Goal: Information Seeking & Learning: Learn about a topic

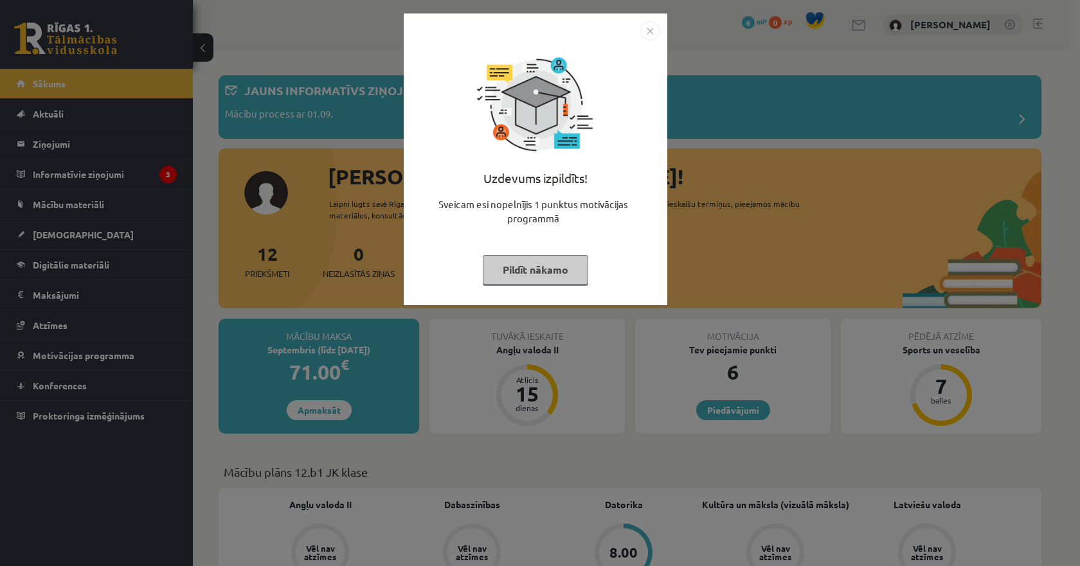
click at [653, 31] on img "Close" at bounding box center [649, 30] width 19 height 19
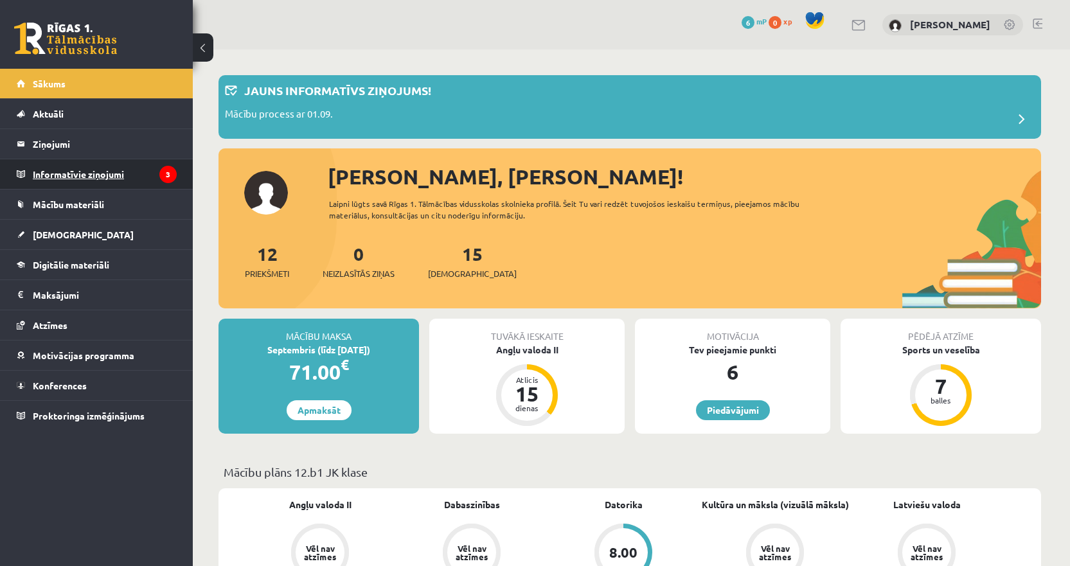
click at [85, 181] on legend "Informatīvie ziņojumi 3" at bounding box center [105, 174] width 144 height 30
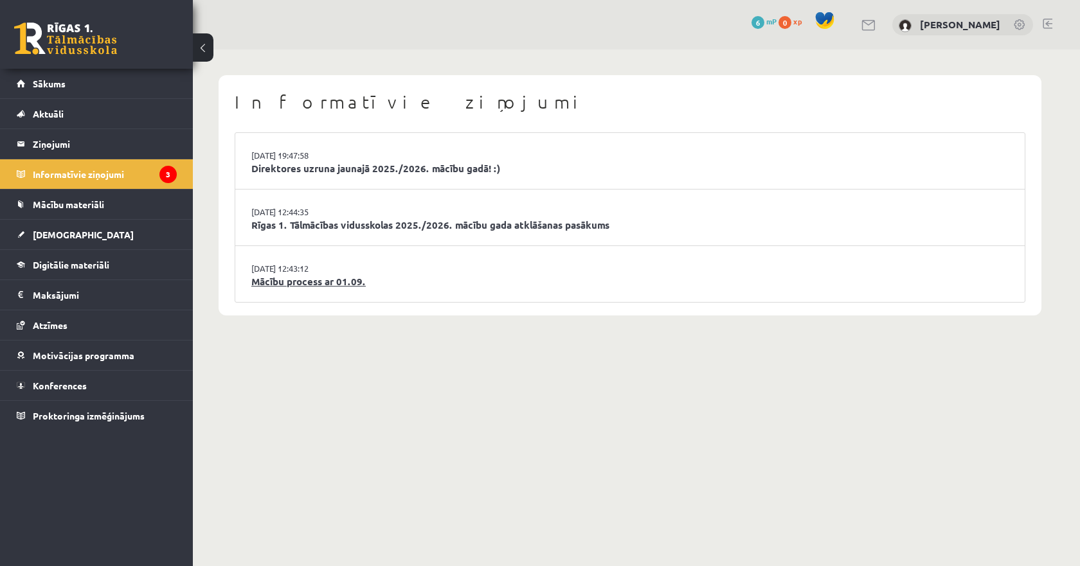
click at [309, 285] on link "Mācību process ar 01.09." at bounding box center [629, 282] width 757 height 15
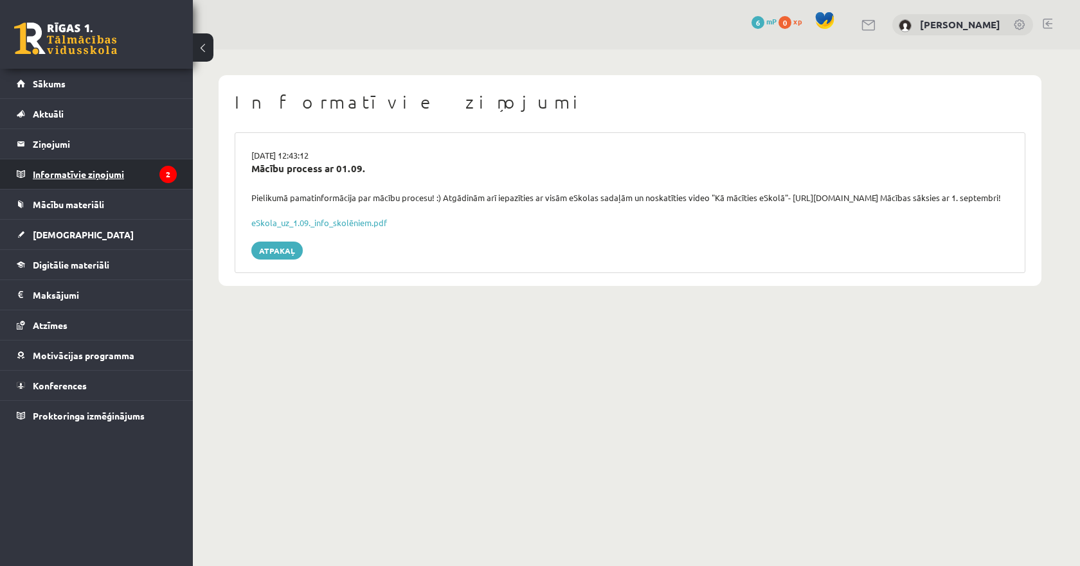
click at [81, 179] on legend "Informatīvie ziņojumi 2" at bounding box center [105, 174] width 144 height 30
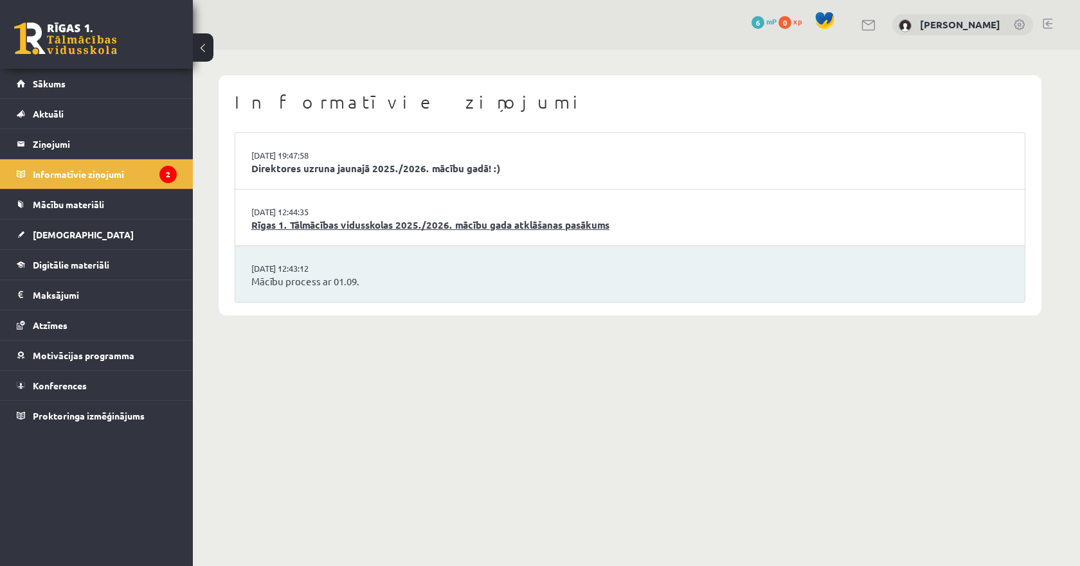
click at [329, 225] on link "Rīgas 1. Tālmācības vidusskolas 2025./2026. mācību gada atklāšanas pasākums" at bounding box center [629, 225] width 757 height 15
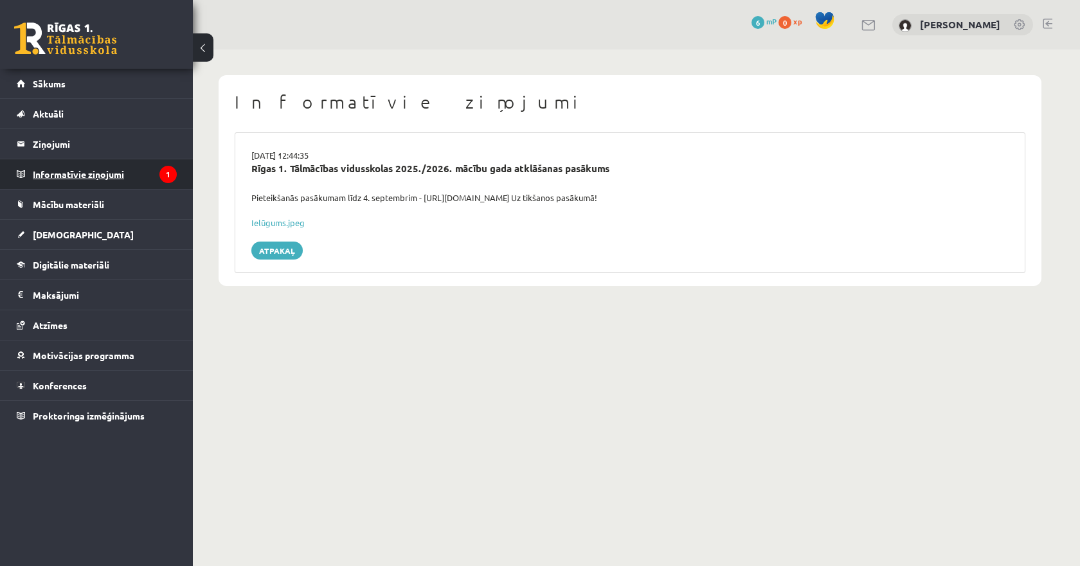
click at [129, 169] on legend "Informatīvie ziņojumi 1" at bounding box center [105, 174] width 144 height 30
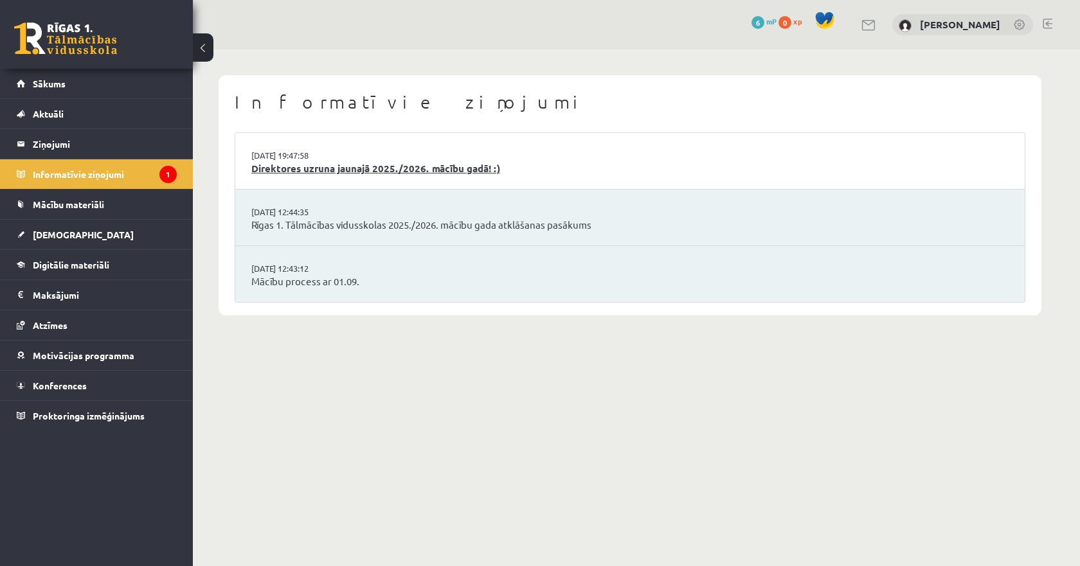
click at [392, 168] on link "Direktores uzruna jaunajā 2025./2026. mācību gadā! :)" at bounding box center [629, 168] width 757 height 15
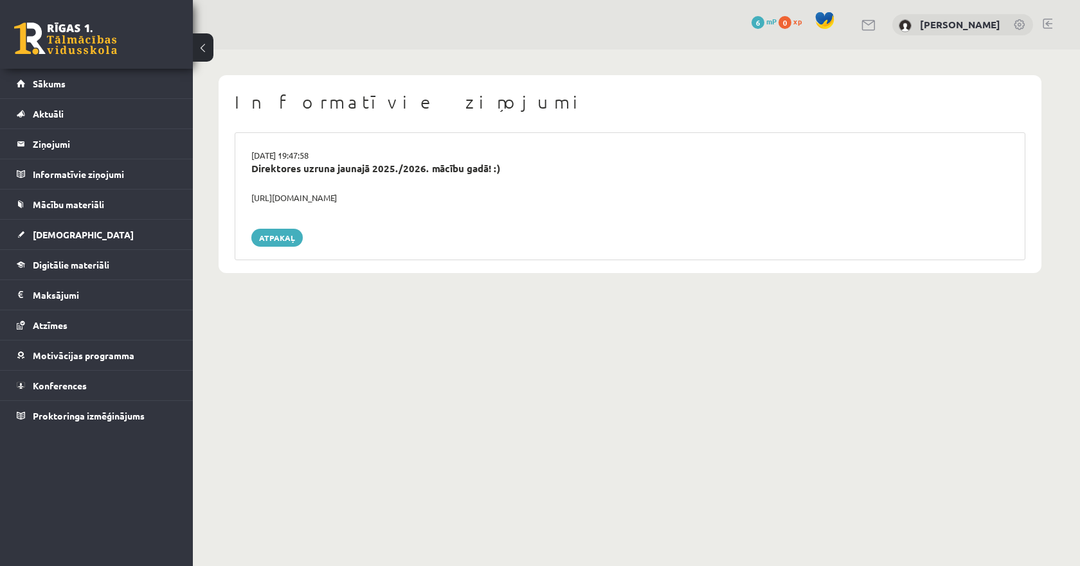
click at [343, 197] on div "[URL][DOMAIN_NAME]" at bounding box center [630, 198] width 777 height 13
copy div "[URL][DOMAIN_NAME]"
click at [39, 82] on span "Sākums" at bounding box center [49, 84] width 33 height 12
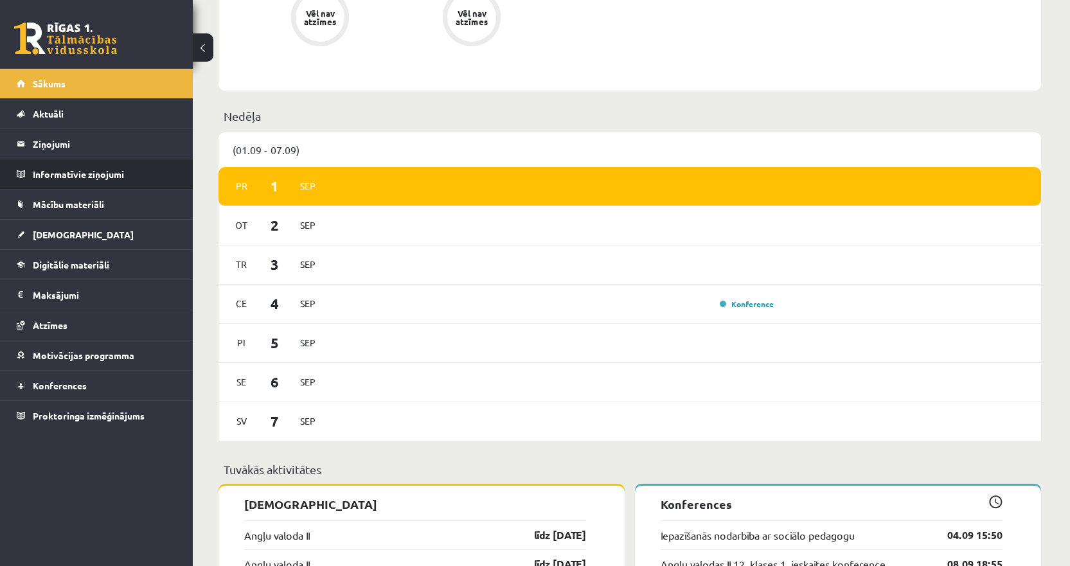
scroll to position [643, 0]
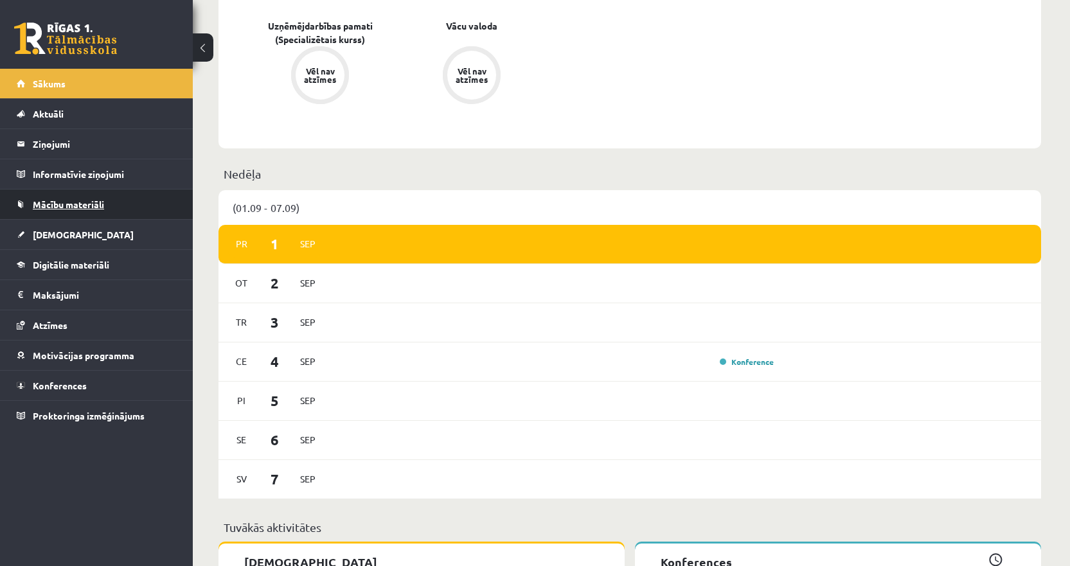
click at [71, 206] on span "Mācību materiāli" at bounding box center [68, 205] width 71 height 12
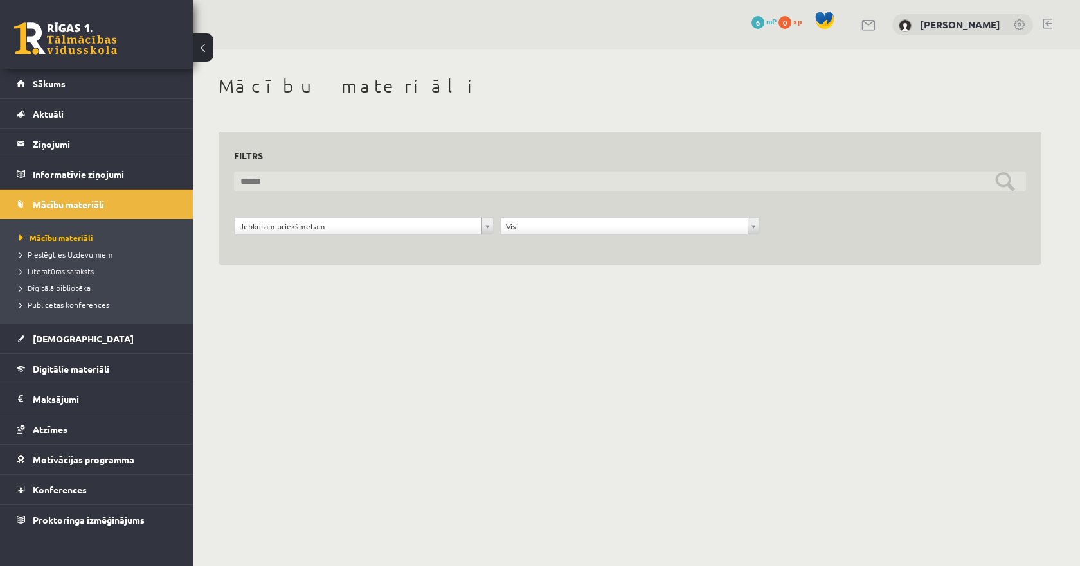
click at [338, 183] on input "text" at bounding box center [630, 182] width 792 height 20
click at [1001, 179] on input "text" at bounding box center [630, 182] width 792 height 20
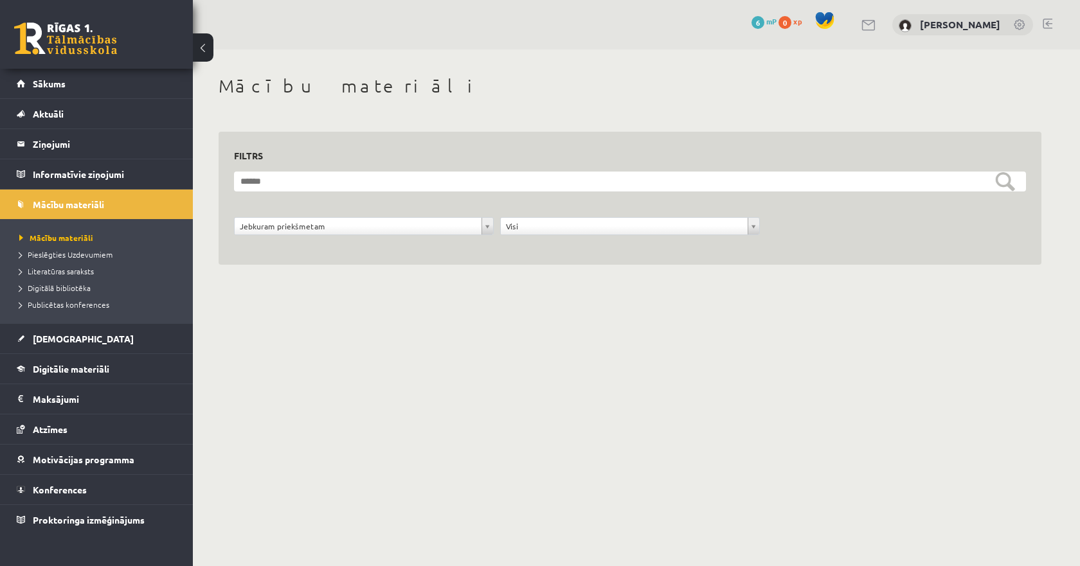
click at [705, 287] on div "**********" at bounding box center [630, 185] width 874 height 271
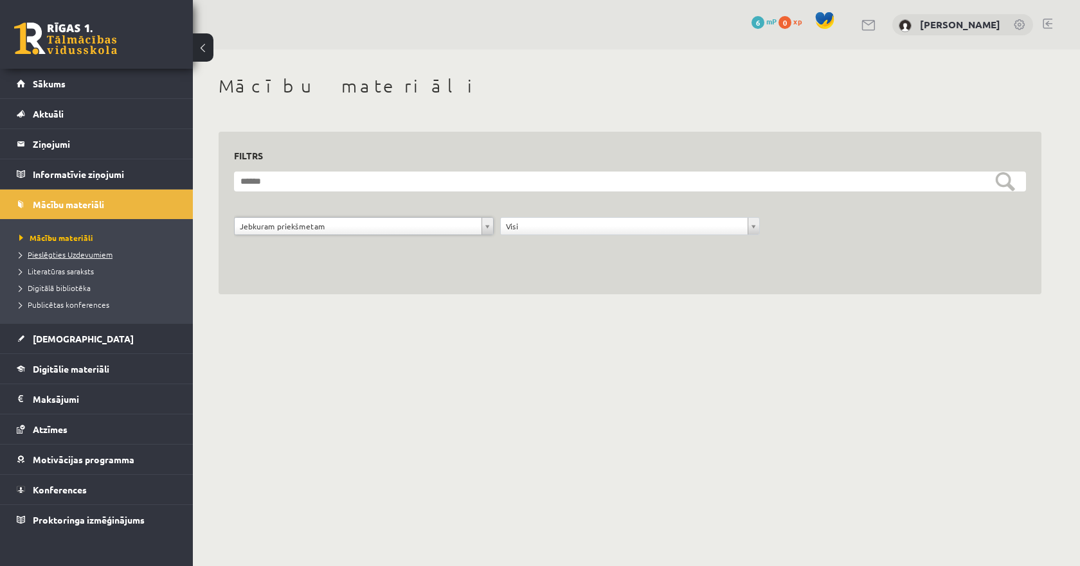
click at [73, 253] on span "Pieslēgties Uzdevumiem" at bounding box center [65, 254] width 93 height 10
click at [61, 139] on legend "Ziņojumi 0" at bounding box center [105, 144] width 144 height 30
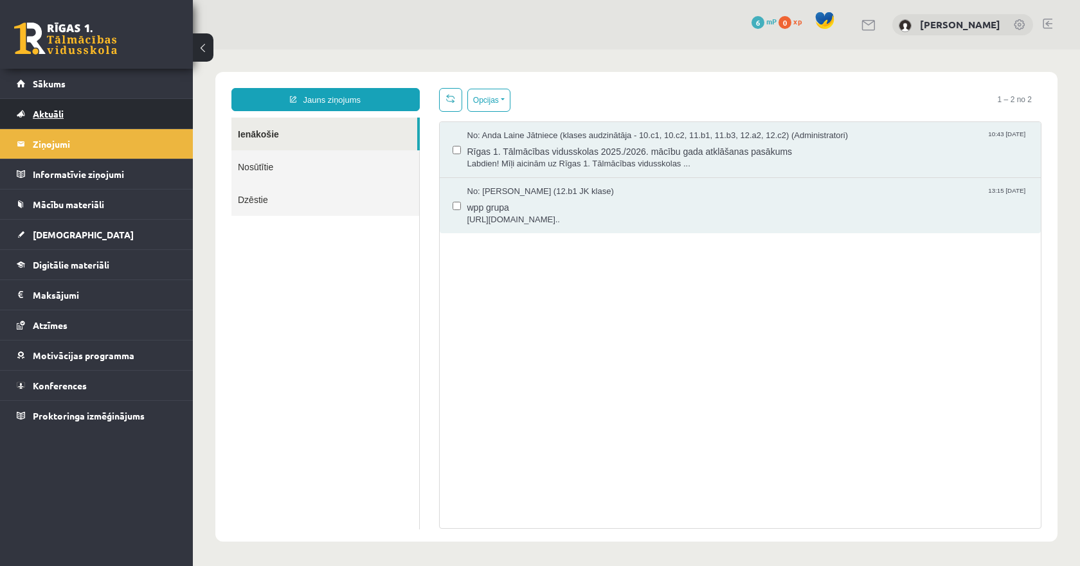
click at [61, 113] on span "Aktuāli" at bounding box center [48, 114] width 31 height 12
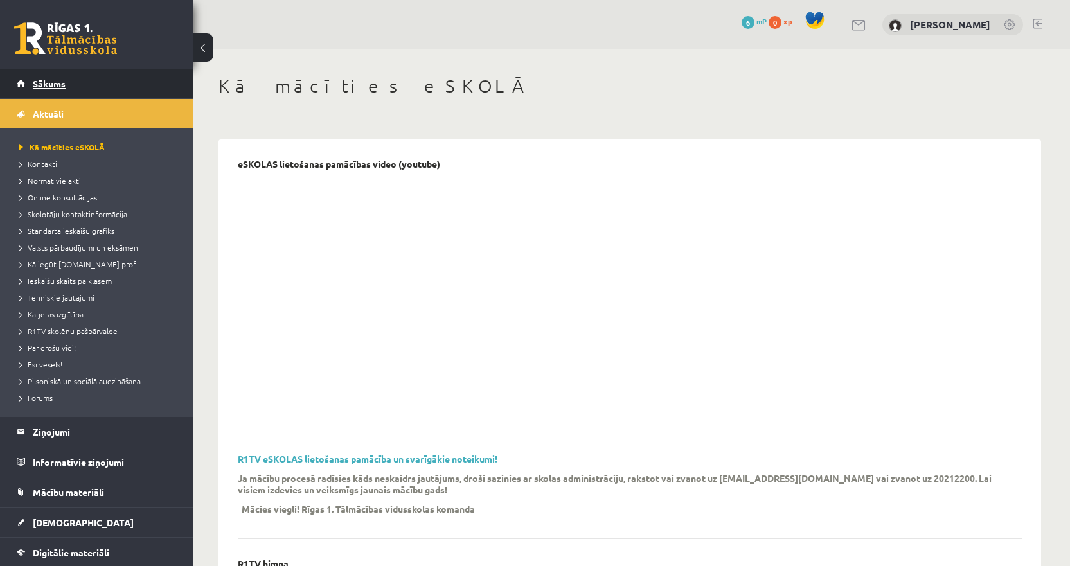
click at [60, 78] on link "Sākums" at bounding box center [97, 84] width 160 height 30
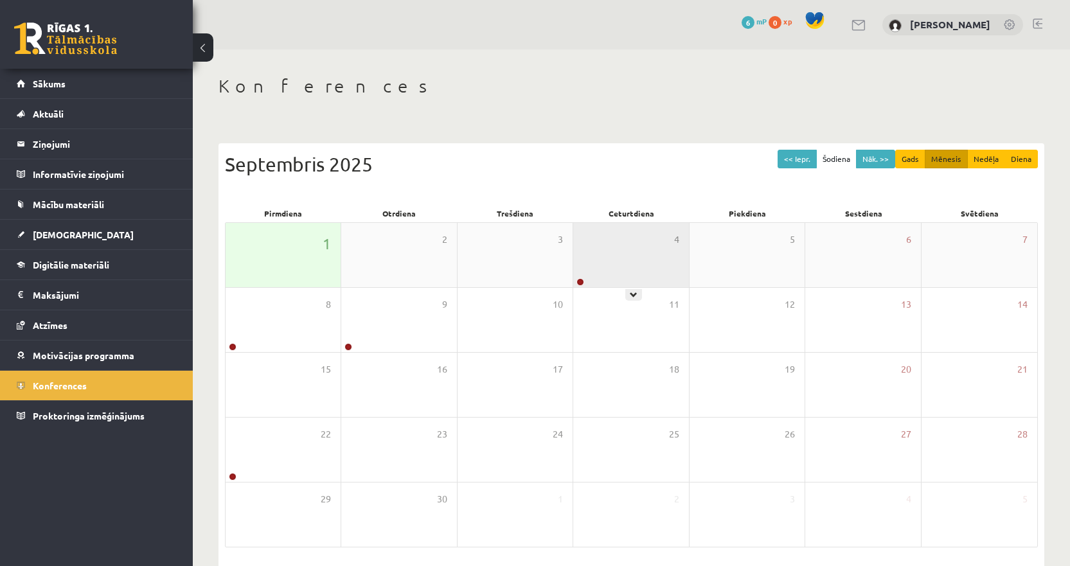
click at [631, 291] on icon at bounding box center [634, 295] width 8 height 8
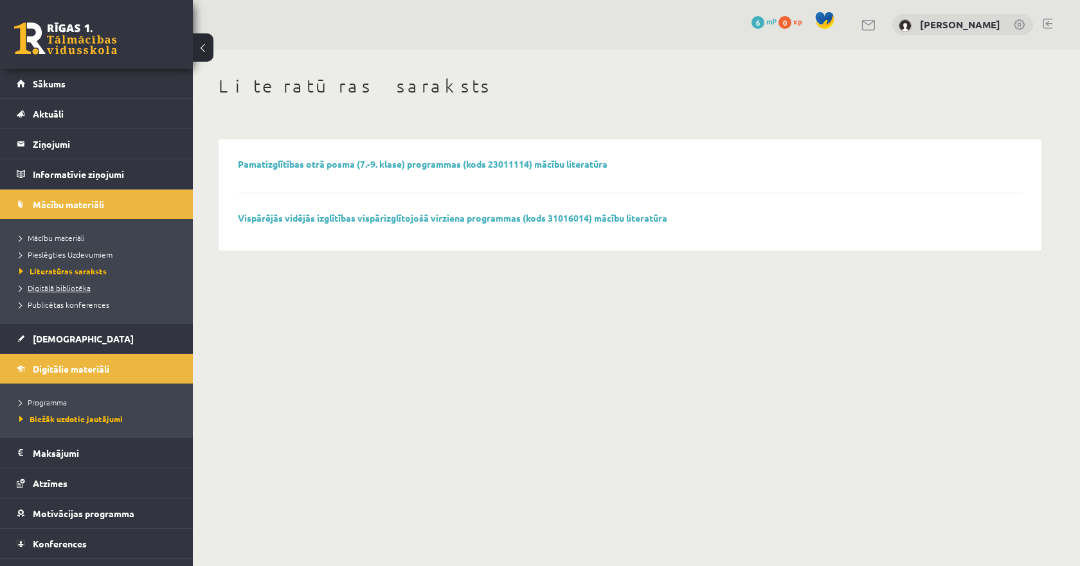
click at [67, 293] on link "Digitālā bibliotēka" at bounding box center [99, 288] width 161 height 12
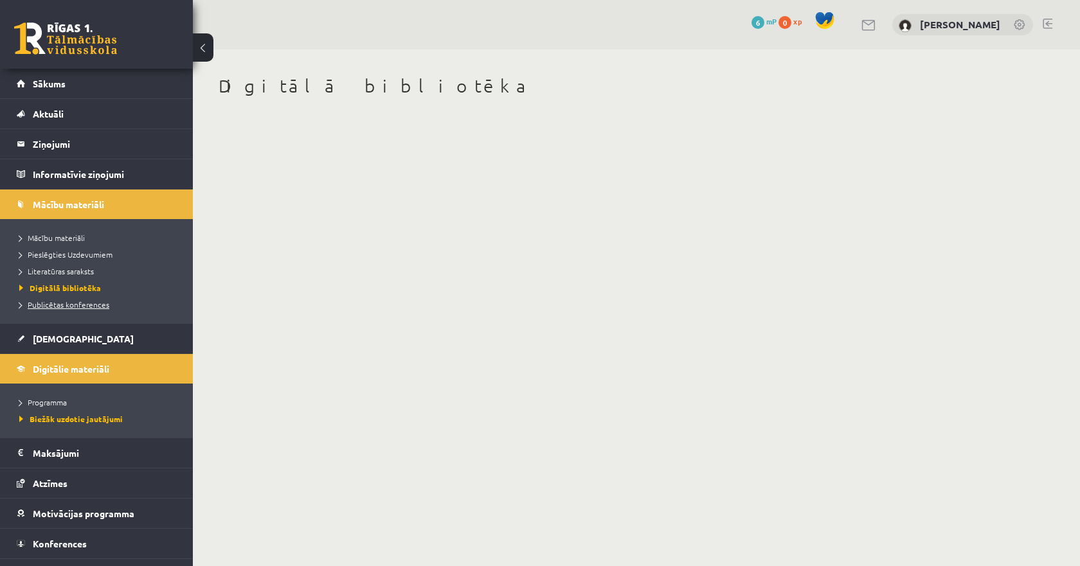
click at [59, 305] on span "Publicētas konferences" at bounding box center [64, 305] width 90 height 10
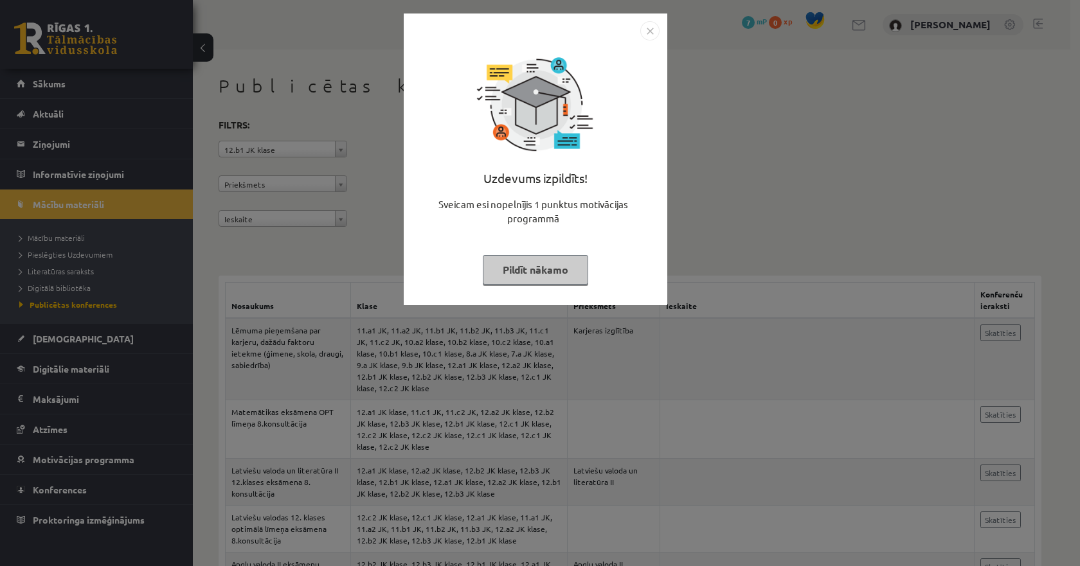
click at [647, 31] on img "Close" at bounding box center [649, 30] width 19 height 19
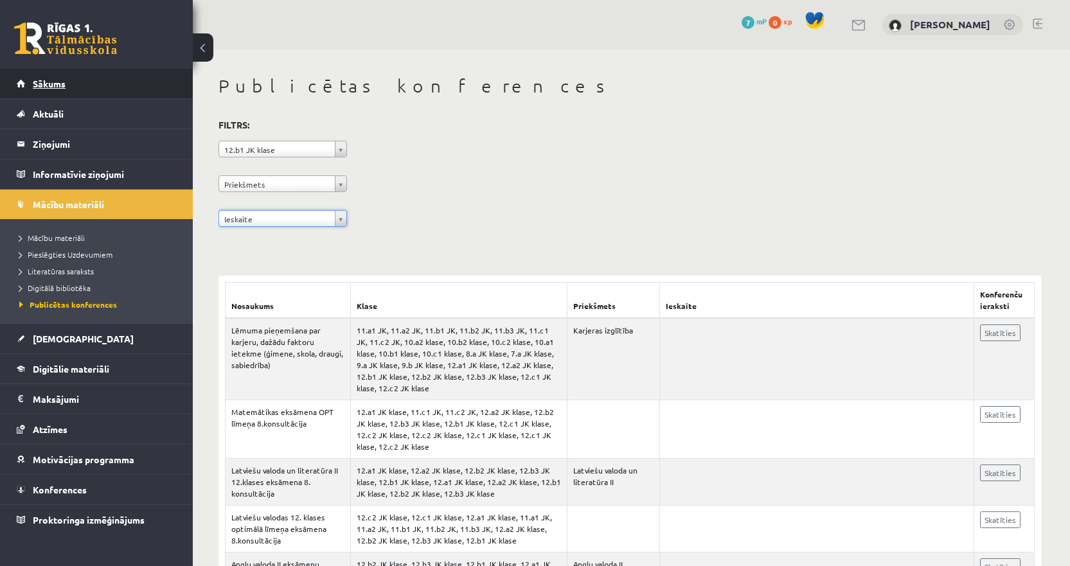
click at [45, 86] on span "Sākums" at bounding box center [49, 84] width 33 height 12
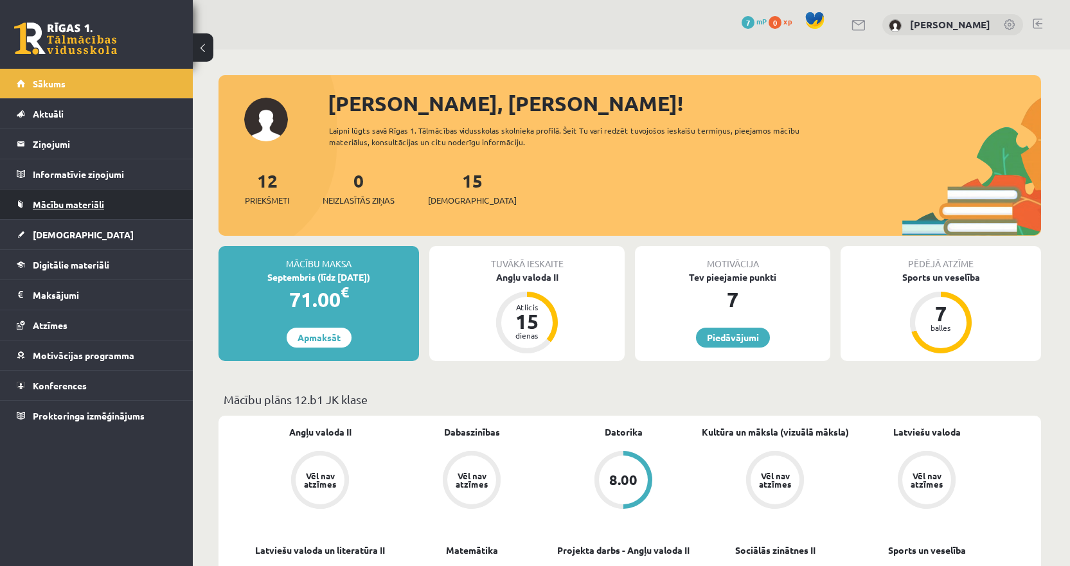
click at [95, 203] on span "Mācību materiāli" at bounding box center [68, 205] width 71 height 12
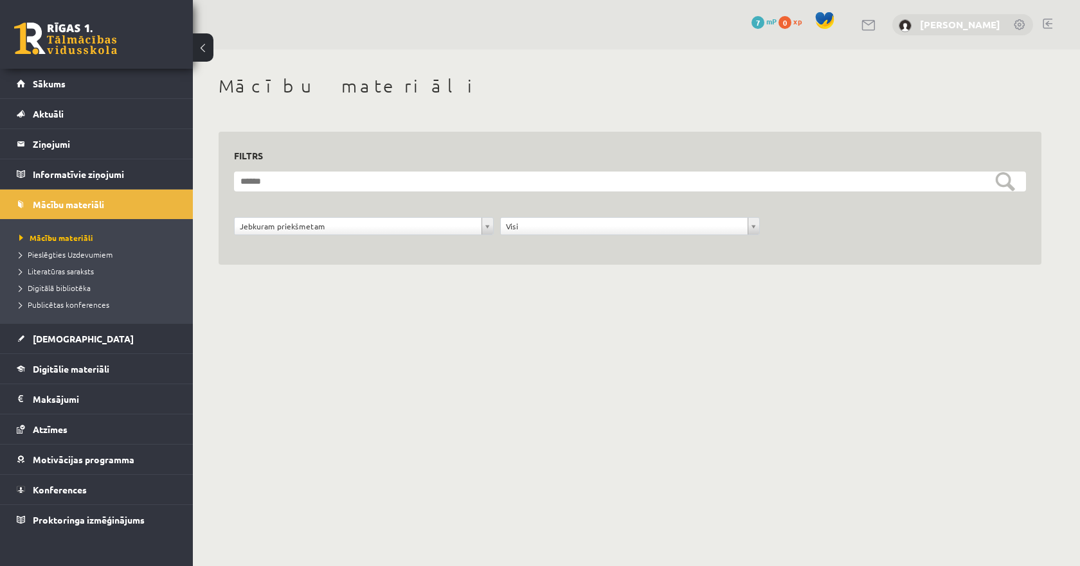
click at [991, 24] on link "[PERSON_NAME]" at bounding box center [960, 24] width 80 height 13
click at [1021, 22] on link at bounding box center [1020, 25] width 13 height 13
click at [62, 42] on link at bounding box center [65, 39] width 103 height 32
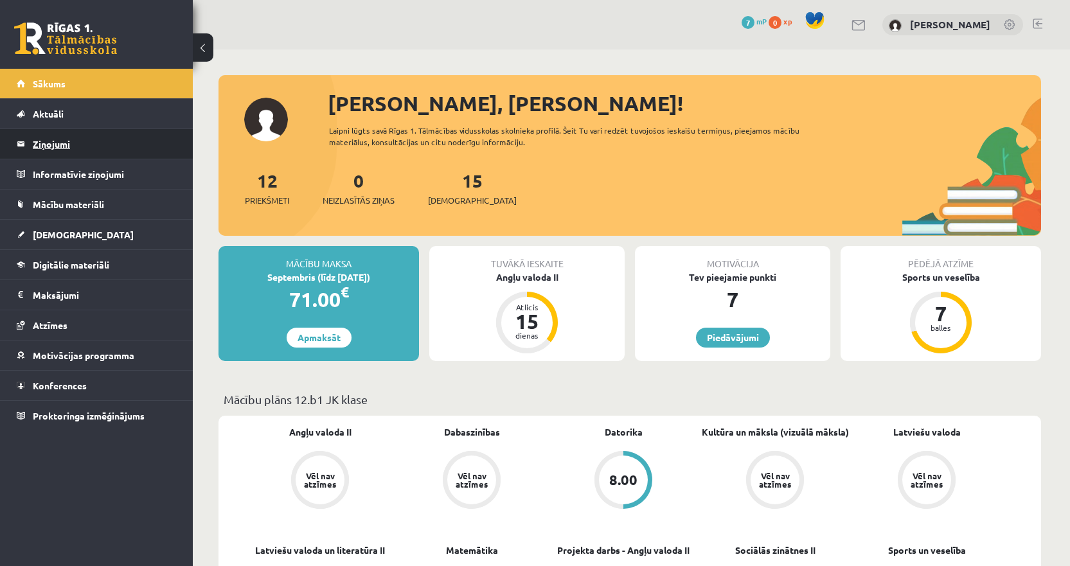
click at [61, 136] on legend "Ziņojumi 0" at bounding box center [105, 144] width 144 height 30
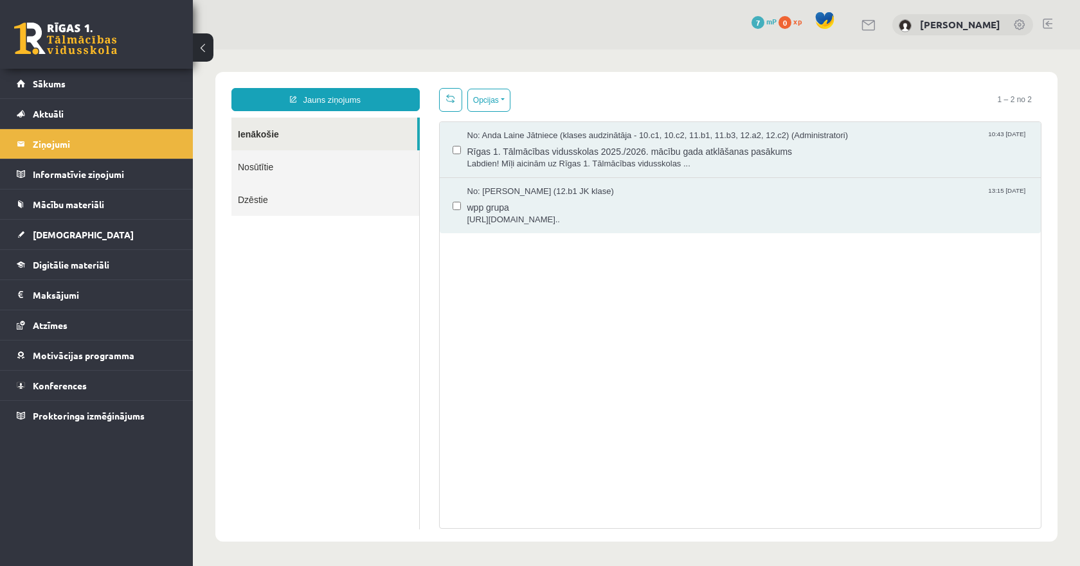
click at [286, 167] on link "Nosūtītie" at bounding box center [325, 166] width 188 height 33
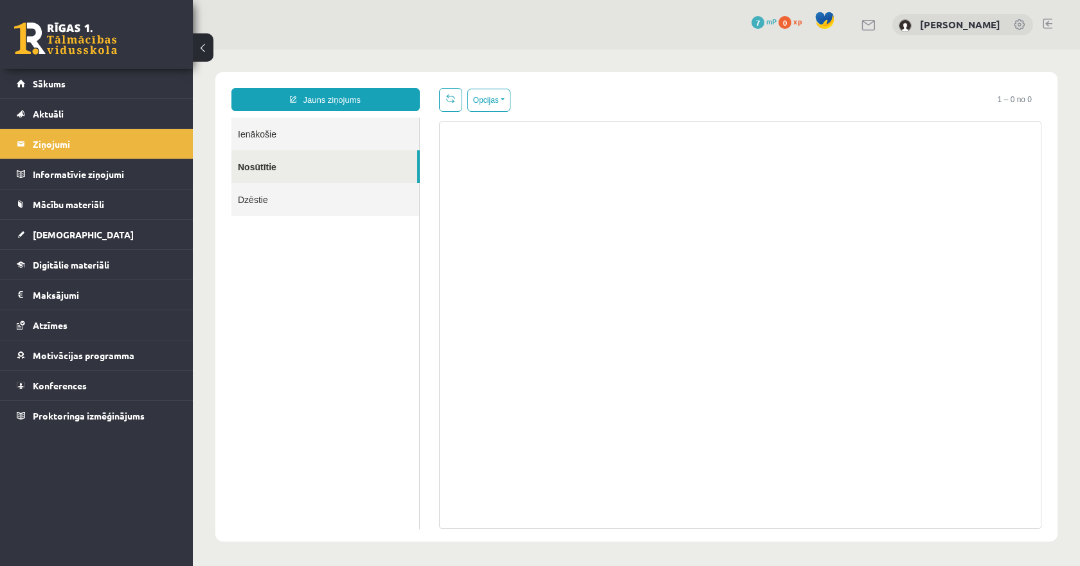
click at [285, 199] on link "Dzēstie" at bounding box center [325, 199] width 188 height 33
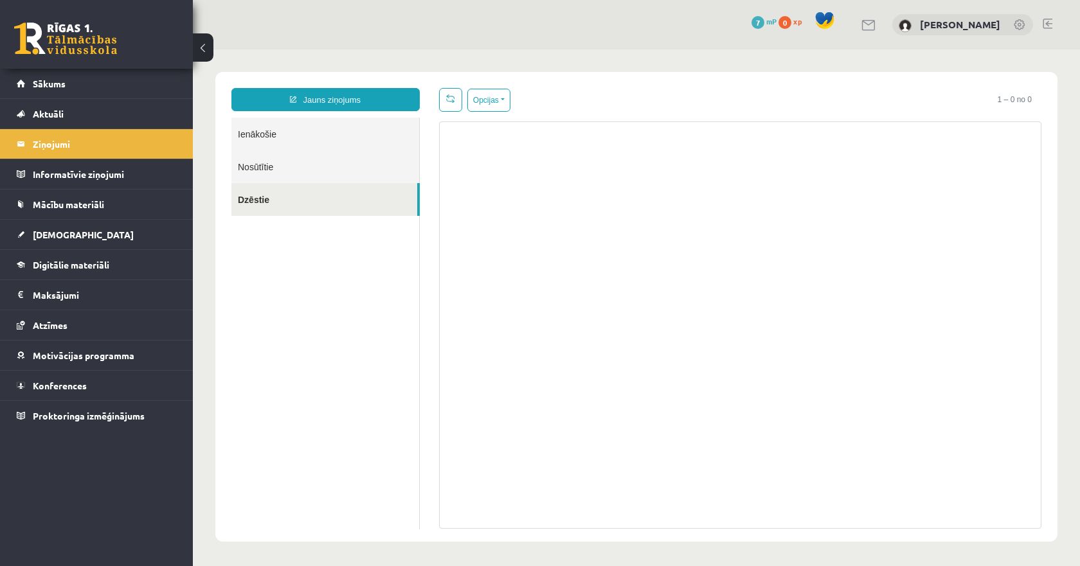
click at [287, 136] on link "Ienākošie" at bounding box center [325, 134] width 188 height 33
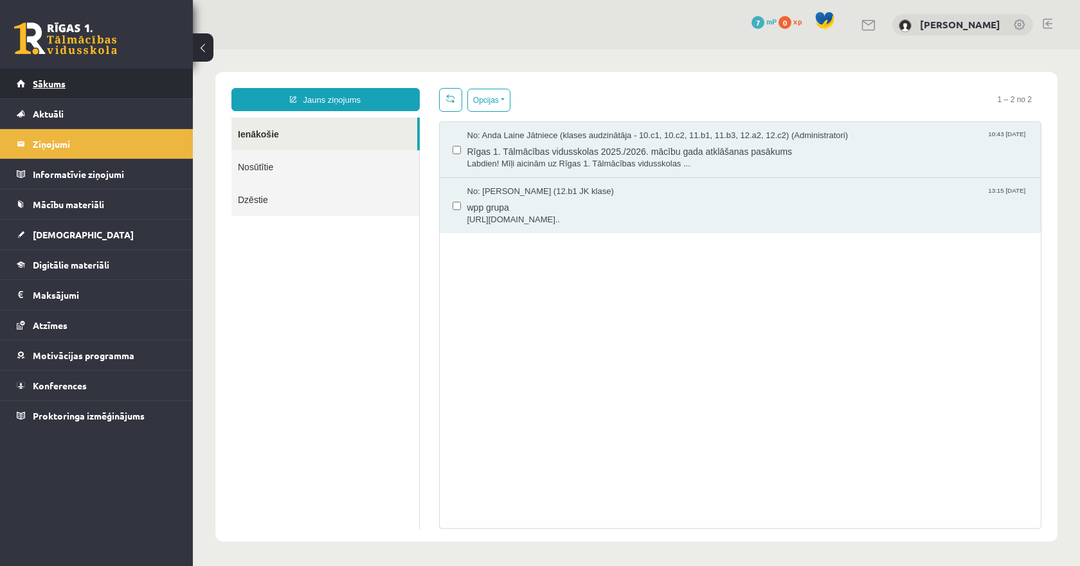
click at [84, 86] on link "Sākums" at bounding box center [97, 84] width 160 height 30
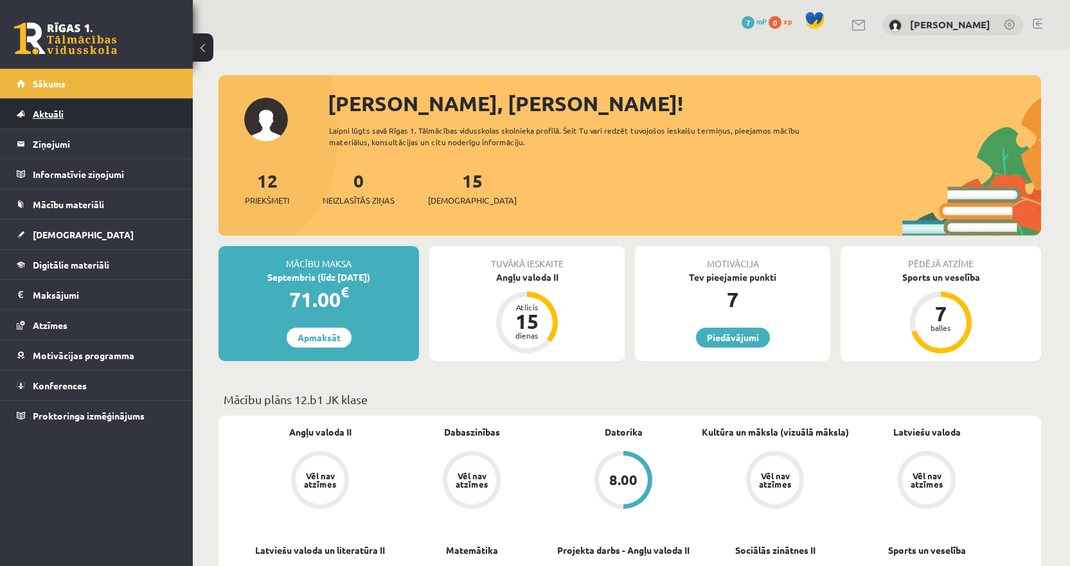
click at [68, 103] on link "Aktuāli" at bounding box center [97, 114] width 160 height 30
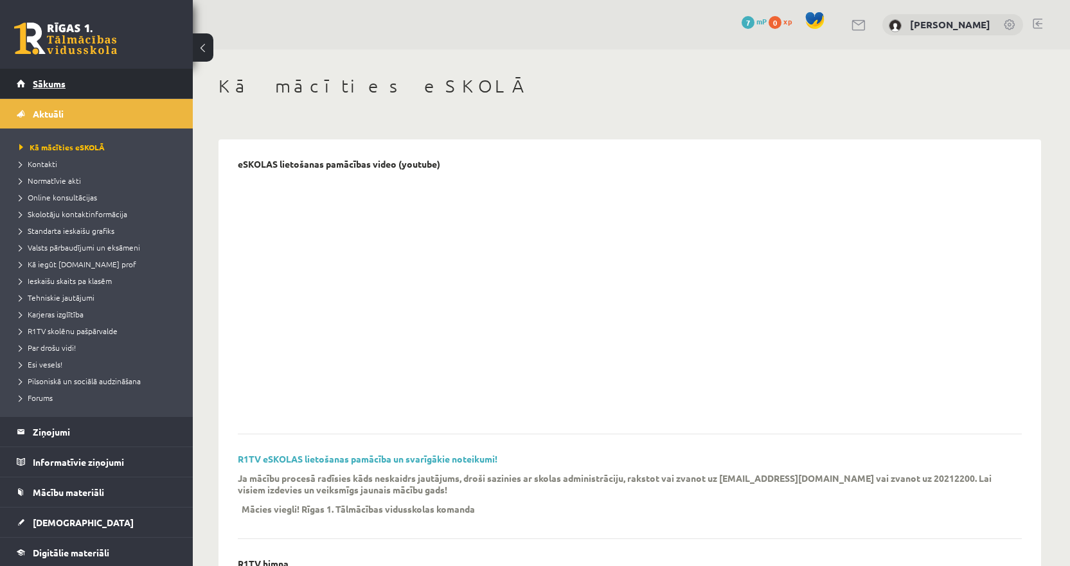
click at [82, 87] on link "Sākums" at bounding box center [97, 84] width 160 height 30
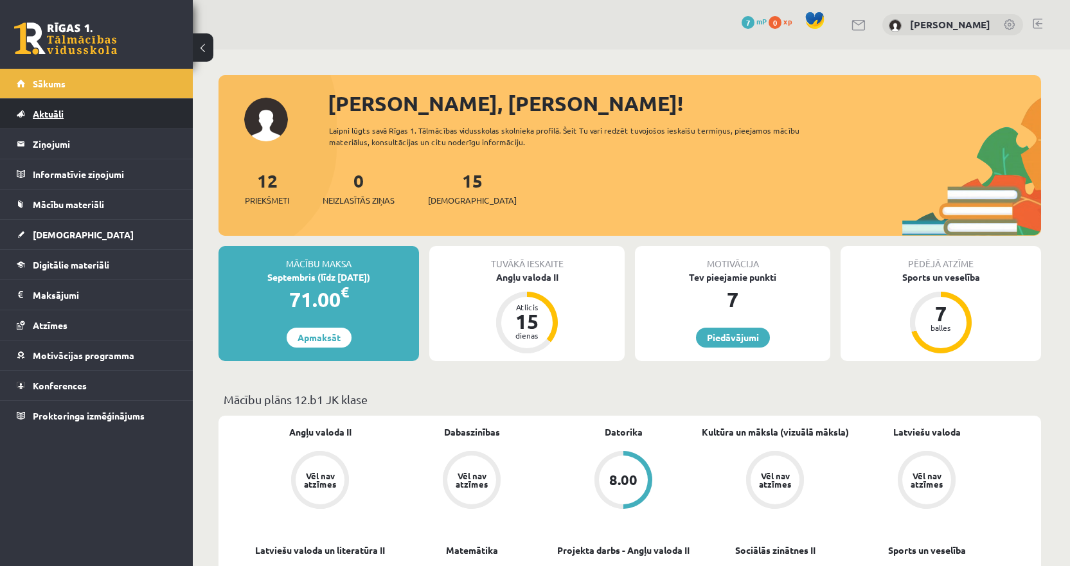
click at [87, 126] on link "Aktuāli" at bounding box center [97, 114] width 160 height 30
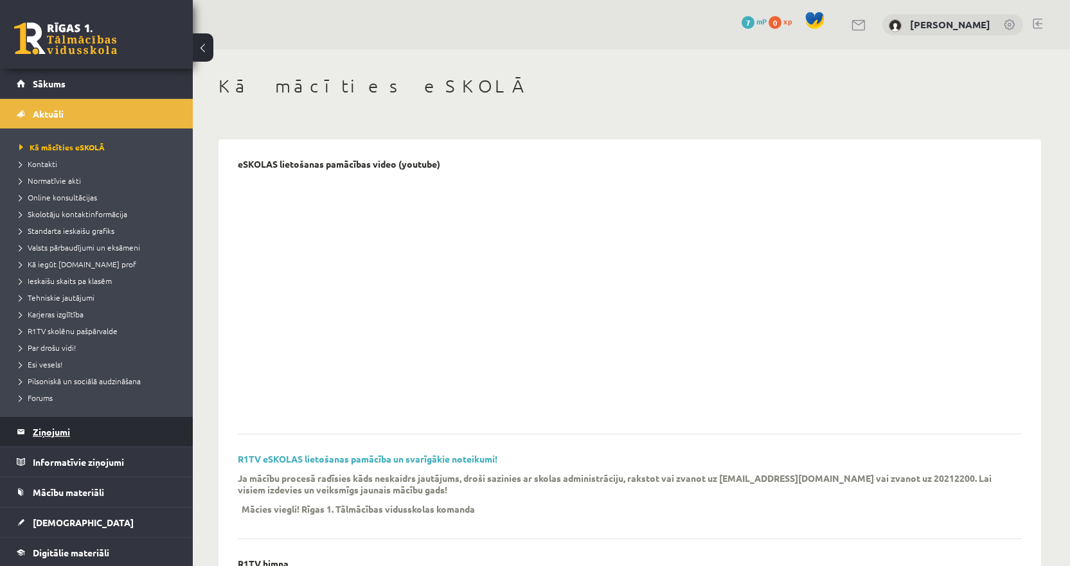
click at [87, 437] on legend "Ziņojumi 0" at bounding box center [105, 432] width 144 height 30
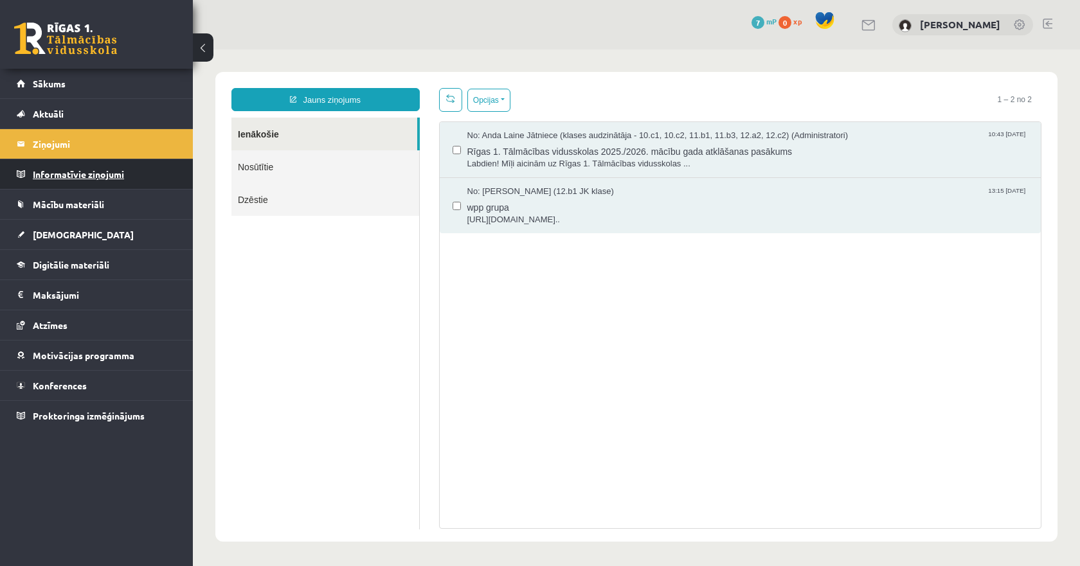
click at [102, 170] on legend "Informatīvie ziņojumi 0" at bounding box center [105, 174] width 144 height 30
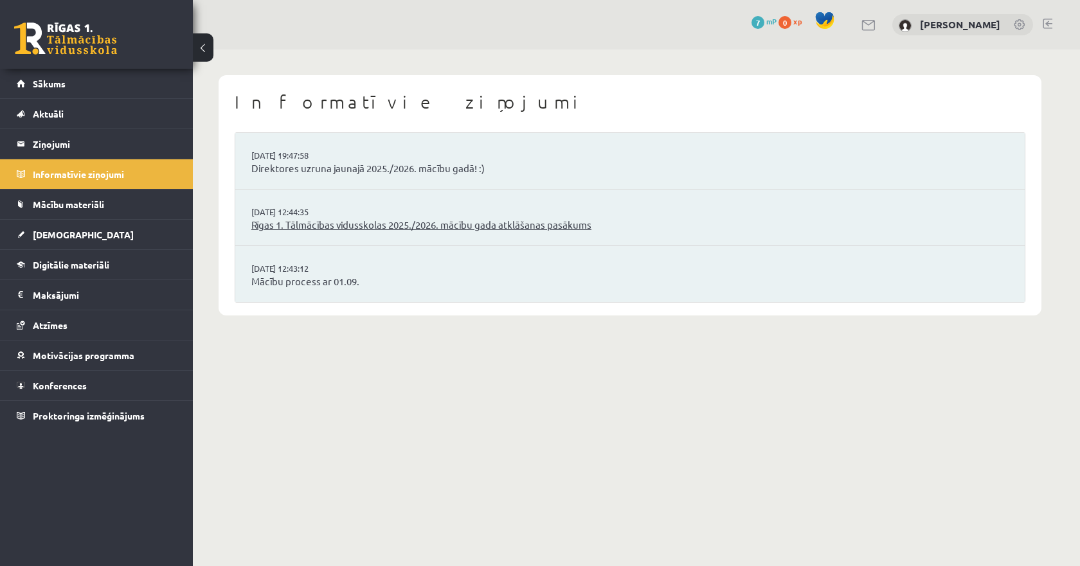
click at [387, 227] on link "Rīgas 1. Tālmācības vidusskolas 2025./2026. mācību gada atklāšanas pasākums" at bounding box center [629, 225] width 757 height 15
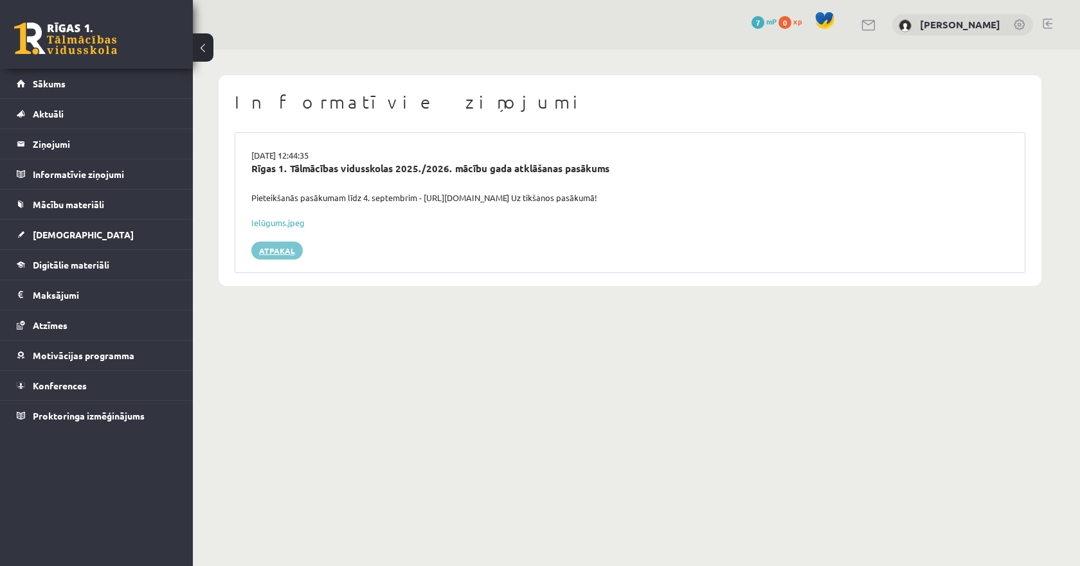
click at [269, 251] on link "Atpakaļ" at bounding box center [276, 251] width 51 height 18
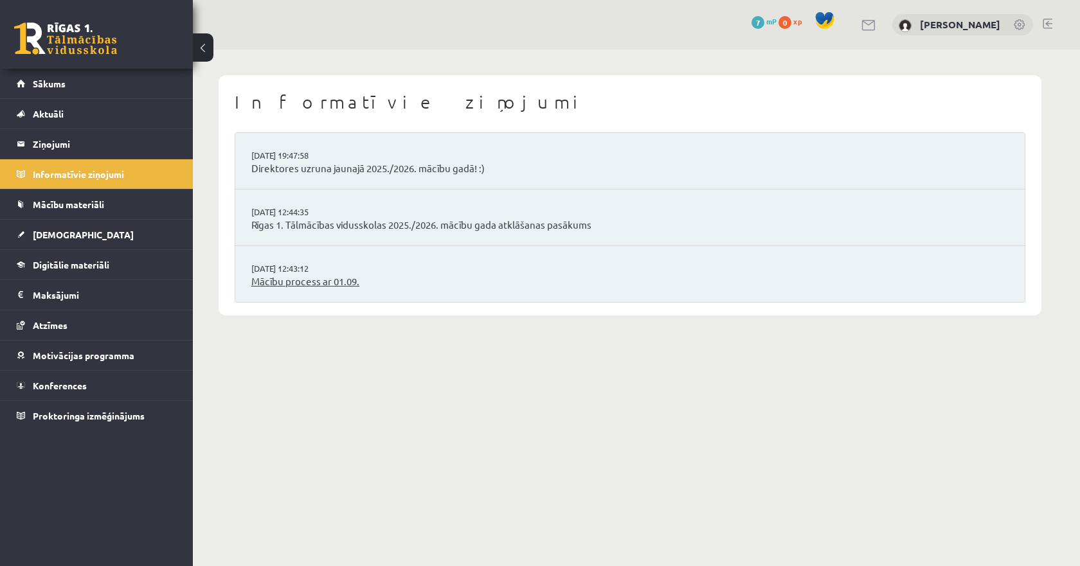
click at [302, 279] on link "Mācību process ar 01.09." at bounding box center [629, 282] width 757 height 15
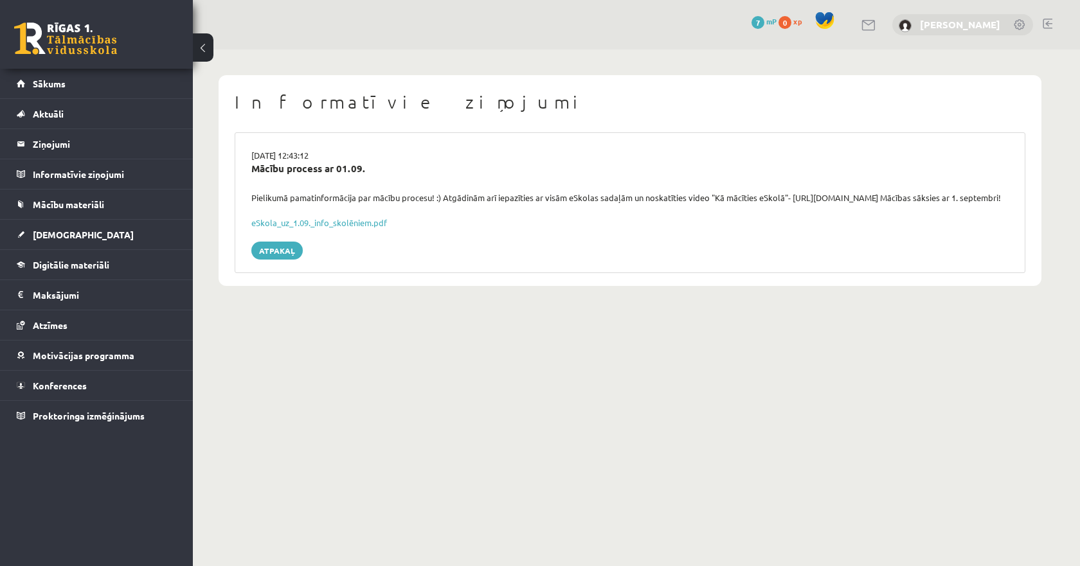
click at [964, 23] on link "[PERSON_NAME]" at bounding box center [960, 24] width 80 height 13
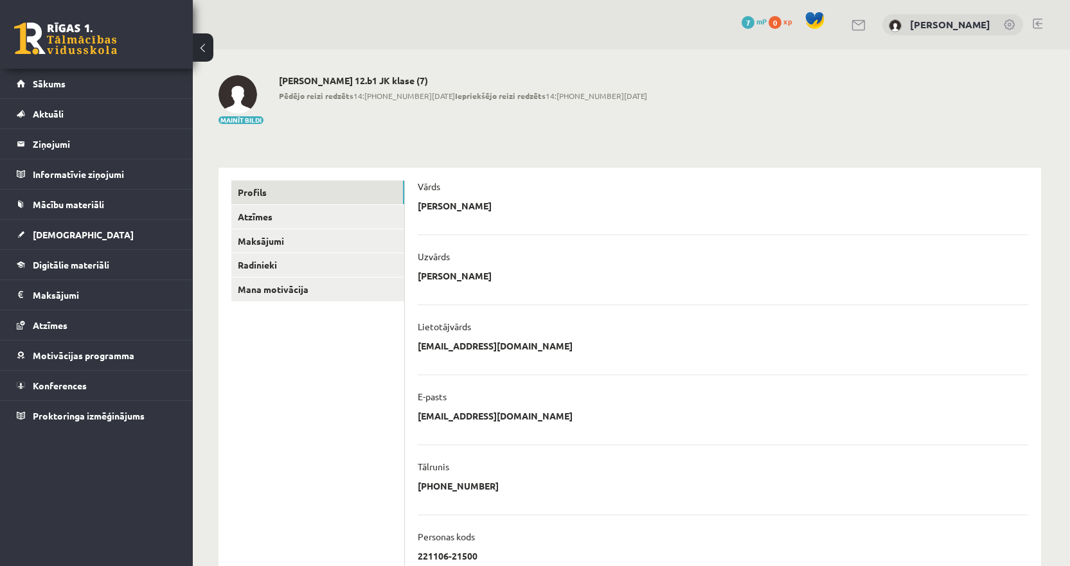
click at [430, 82] on h2 "[PERSON_NAME] 12.b1 JK klase (7)" at bounding box center [463, 80] width 368 height 11
click at [455, 95] on b "Iepriekšējo reizi redzēts" at bounding box center [500, 96] width 91 height 10
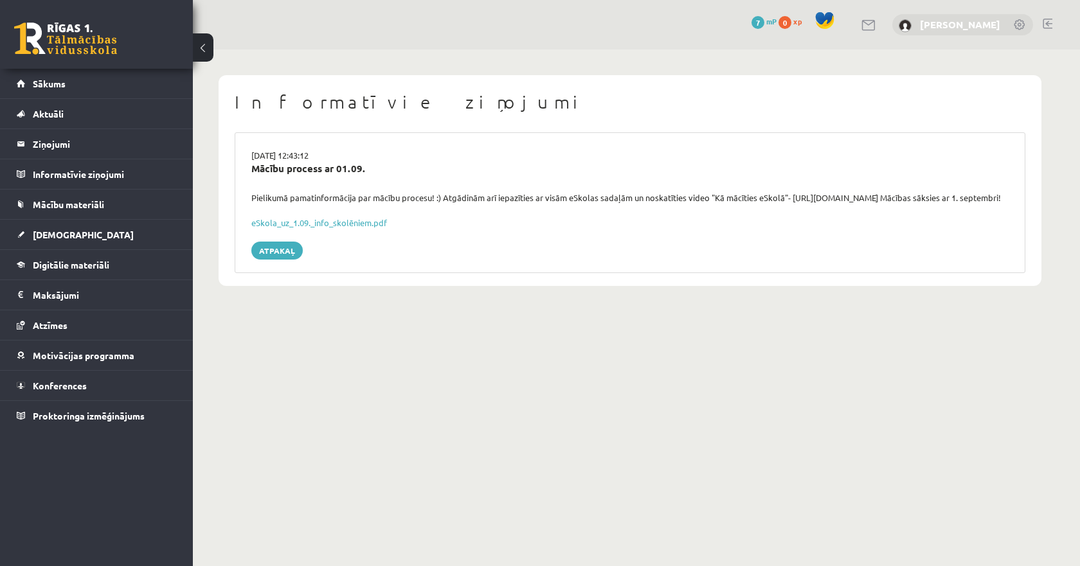
click at [923, 21] on link "[PERSON_NAME]" at bounding box center [960, 24] width 80 height 13
click at [83, 211] on link "Mācību materiāli" at bounding box center [97, 205] width 160 height 30
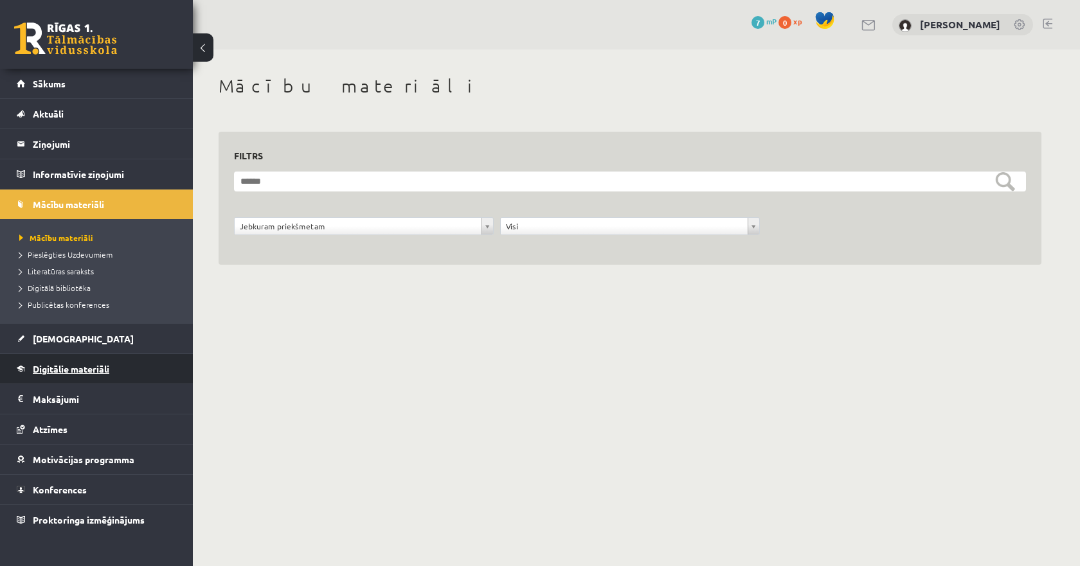
click at [77, 369] on span "Digitālie materiāli" at bounding box center [71, 369] width 77 height 12
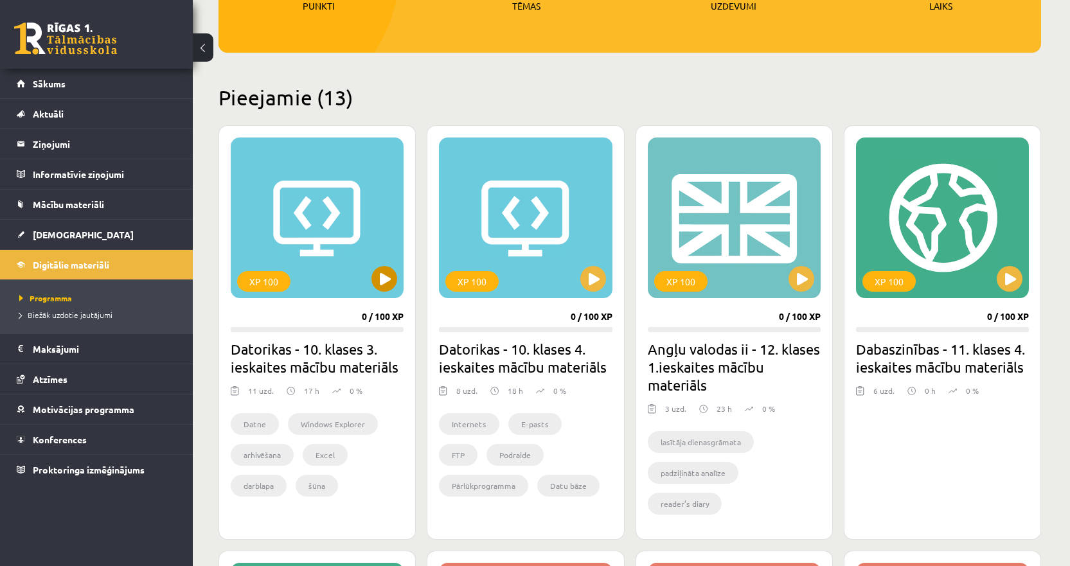
scroll to position [321, 0]
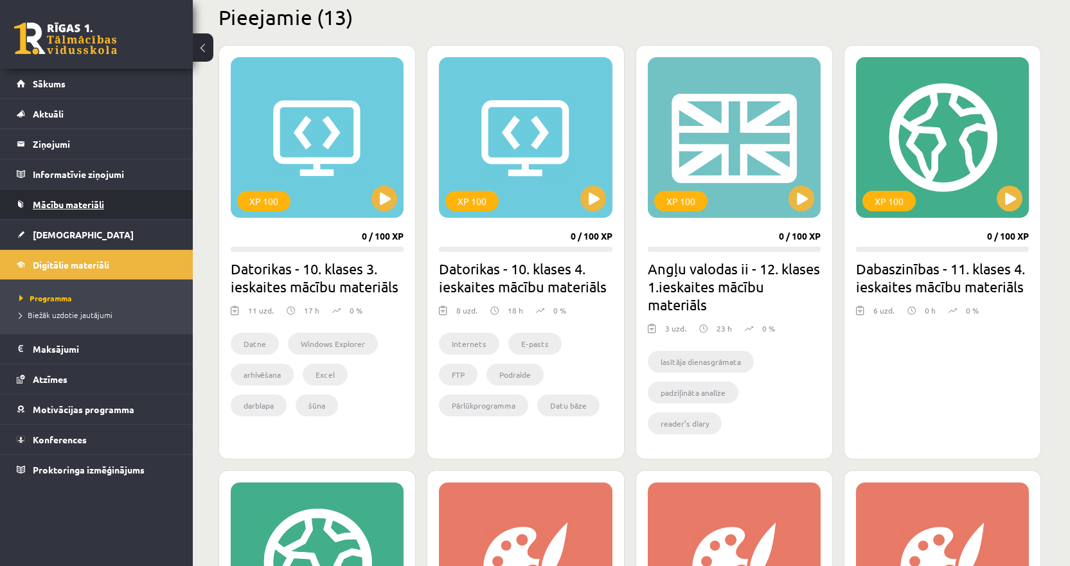
click at [91, 195] on link "Mācību materiāli" at bounding box center [97, 205] width 160 height 30
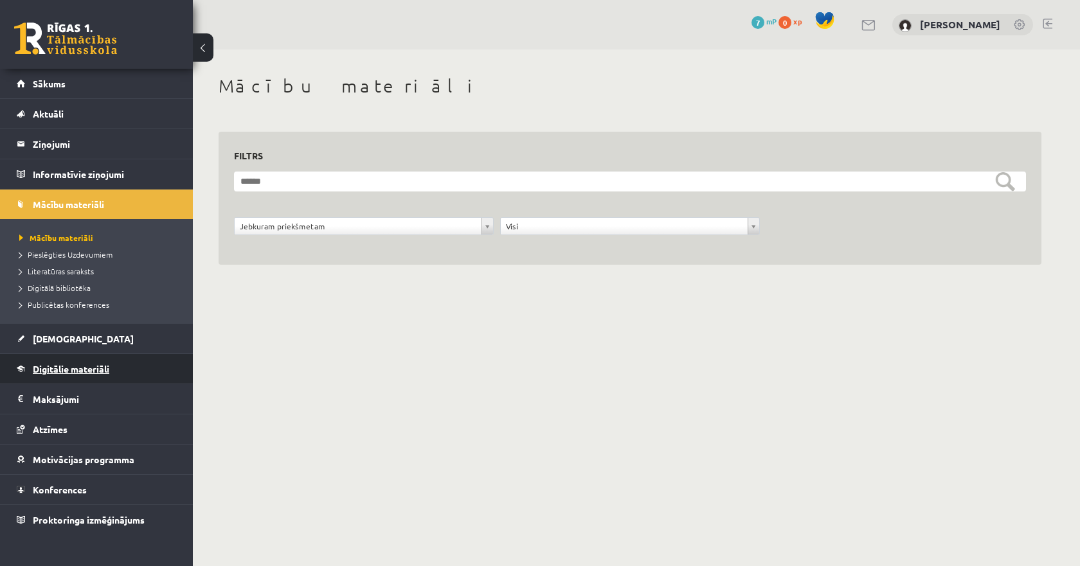
click at [77, 368] on span "Digitālie materiāli" at bounding box center [71, 369] width 77 height 12
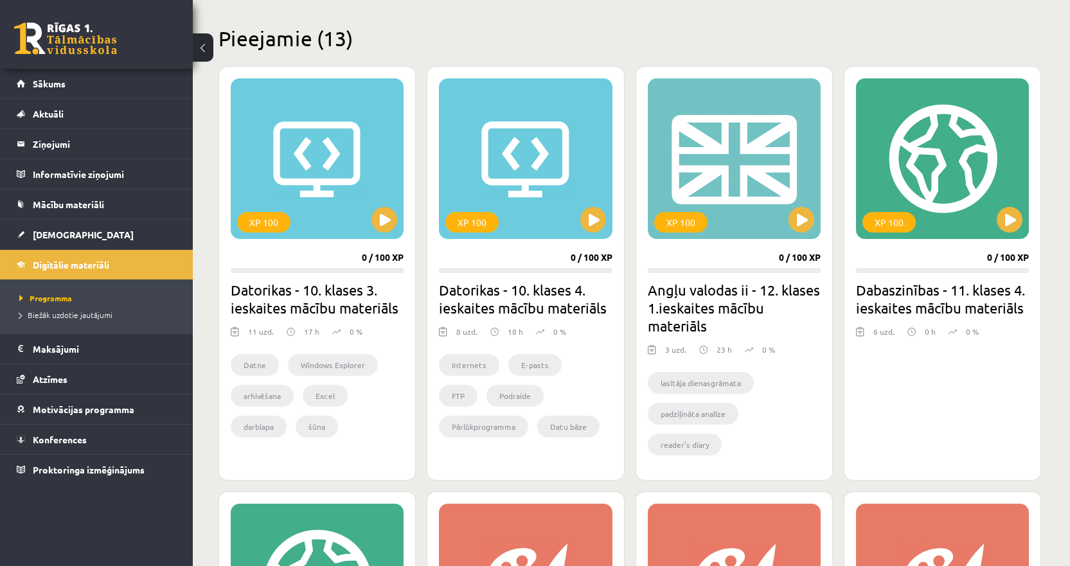
scroll to position [321, 0]
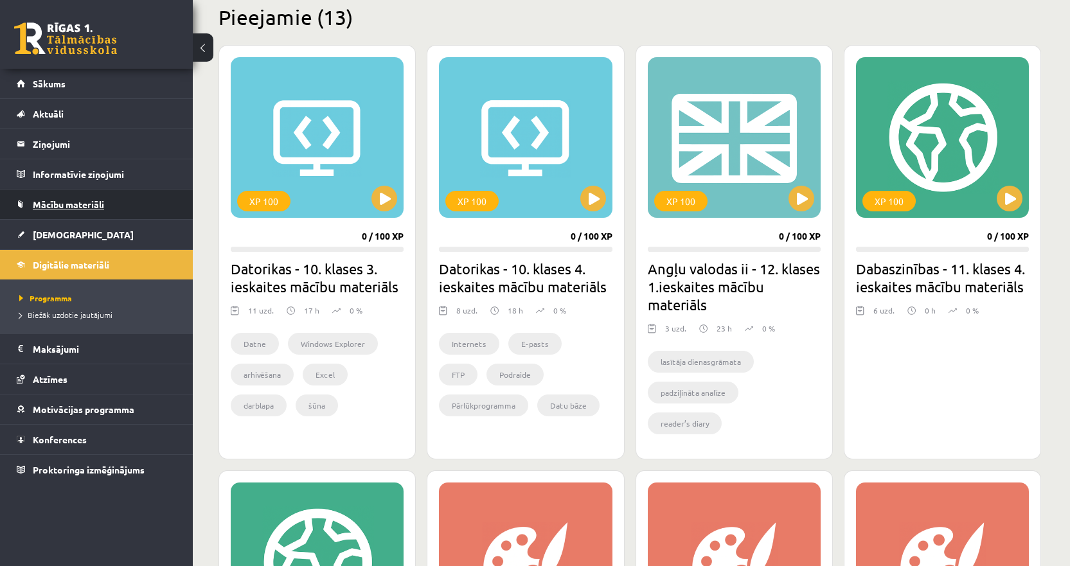
click at [107, 203] on link "Mācību materiāli" at bounding box center [97, 205] width 160 height 30
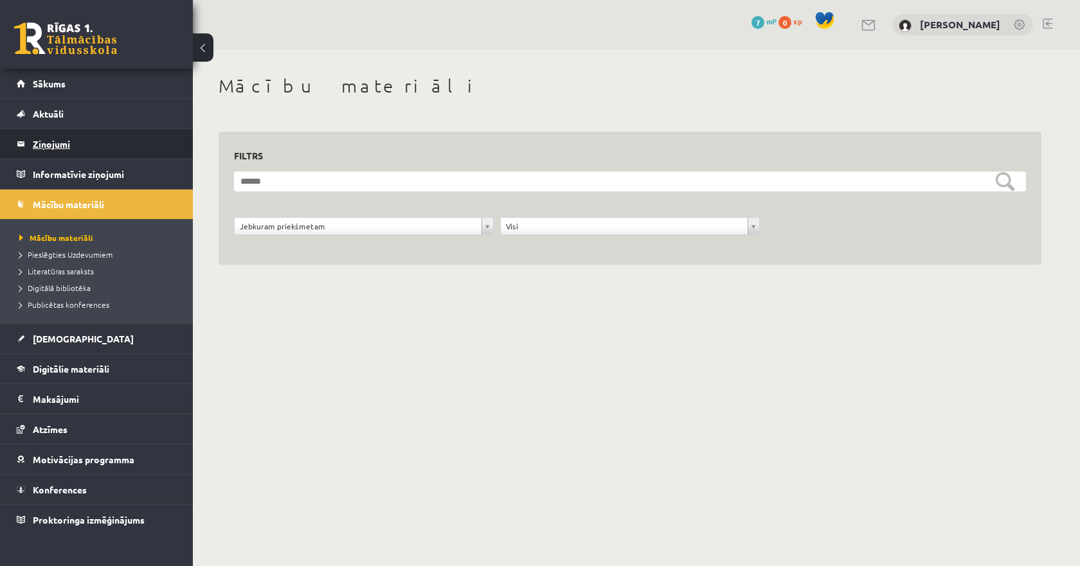
click at [86, 145] on legend "Ziņojumi 0" at bounding box center [105, 144] width 144 height 30
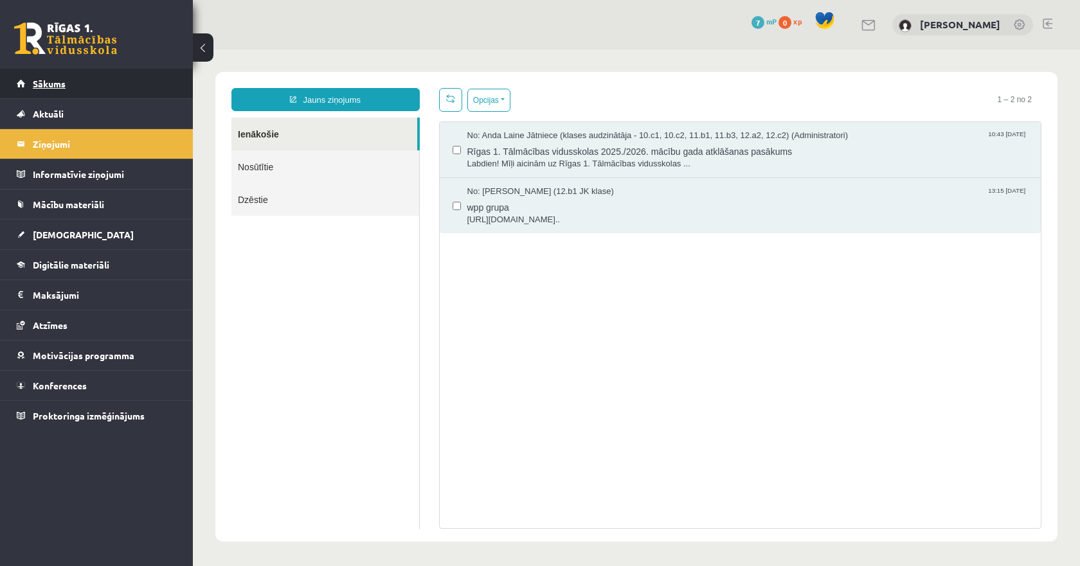
click at [78, 88] on link "Sākums" at bounding box center [97, 84] width 160 height 30
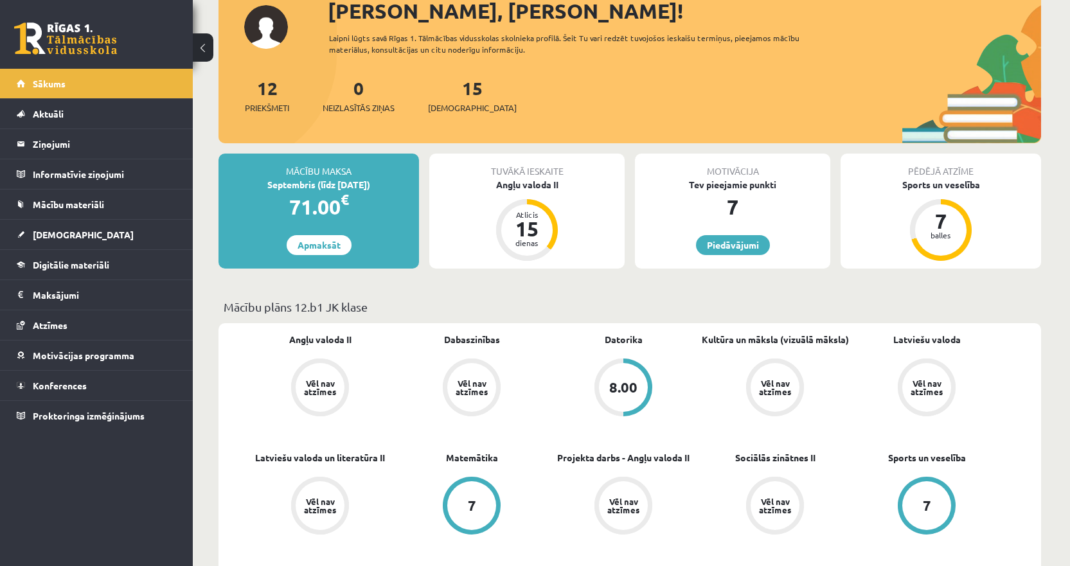
scroll to position [64, 0]
